Goal: Communication & Community: Answer question/provide support

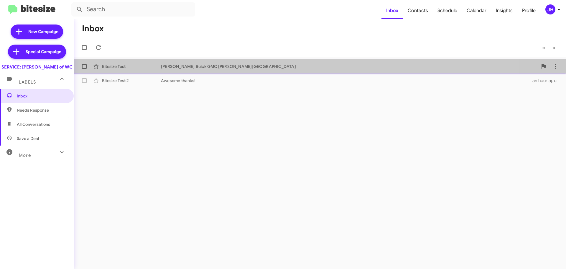
click at [243, 68] on div "[PERSON_NAME] Buick GMC [PERSON_NAME][GEOGRAPHIC_DATA]" at bounding box center [349, 66] width 377 height 6
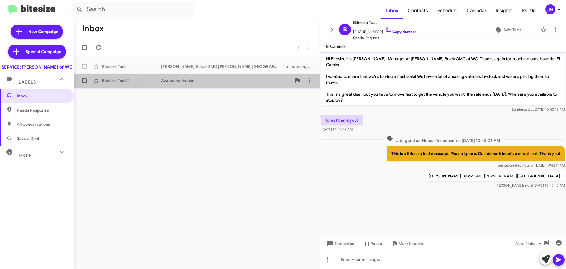
click at [240, 77] on div "Bitesize Test 2 Awesome thanks! an hour ago" at bounding box center [196, 81] width 237 height 12
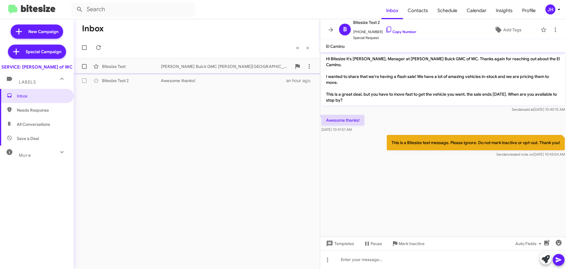
click at [229, 72] on div "Bitesize Test [PERSON_NAME] Buick GMC [PERSON_NAME][GEOGRAPHIC_DATA] 41 minutes…" at bounding box center [196, 66] width 237 height 12
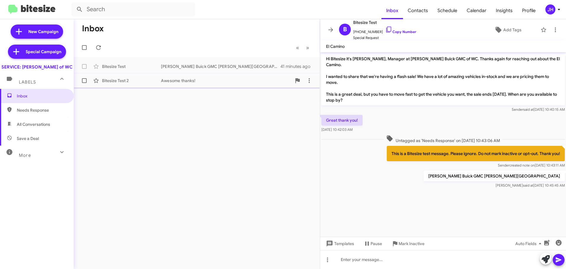
click at [229, 79] on div "Awesome thanks!" at bounding box center [226, 81] width 131 height 6
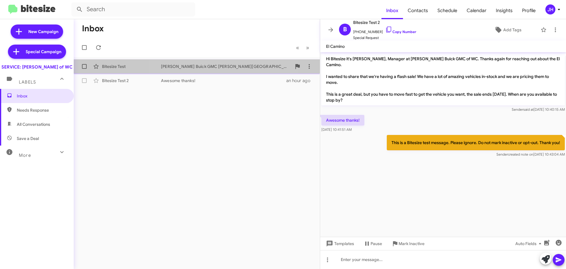
click at [227, 70] on div "Bitesize Test [PERSON_NAME] Buick GMC [PERSON_NAME][GEOGRAPHIC_DATA] 41 minutes…" at bounding box center [196, 66] width 237 height 12
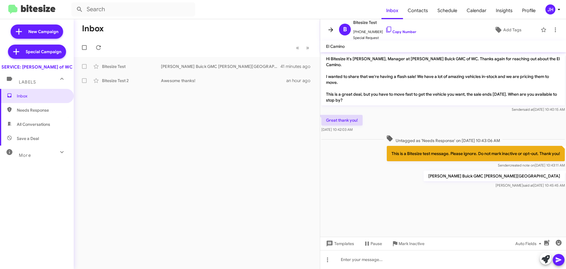
click at [329, 28] on icon at bounding box center [330, 29] width 7 height 7
